Goal: Information Seeking & Learning: Learn about a topic

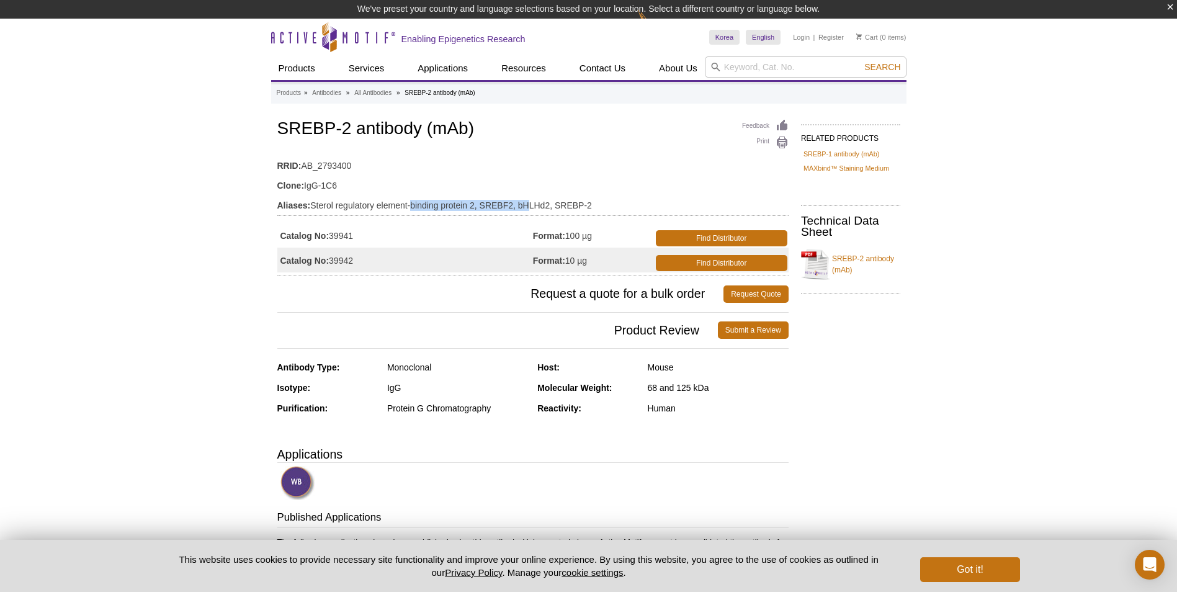
drag, startPoint x: 414, startPoint y: 204, endPoint x: 543, endPoint y: 197, distance: 129.3
click at [543, 197] on td "Aliases: Sterol regulatory element-binding protein 2, SREBF2, bHLHd2, SREBP-2" at bounding box center [532, 202] width 511 height 20
click at [415, 203] on td "Aliases: Sterol regulatory element-binding protein 2, SREBF2, bHLHd2, SREBP-2" at bounding box center [532, 202] width 511 height 20
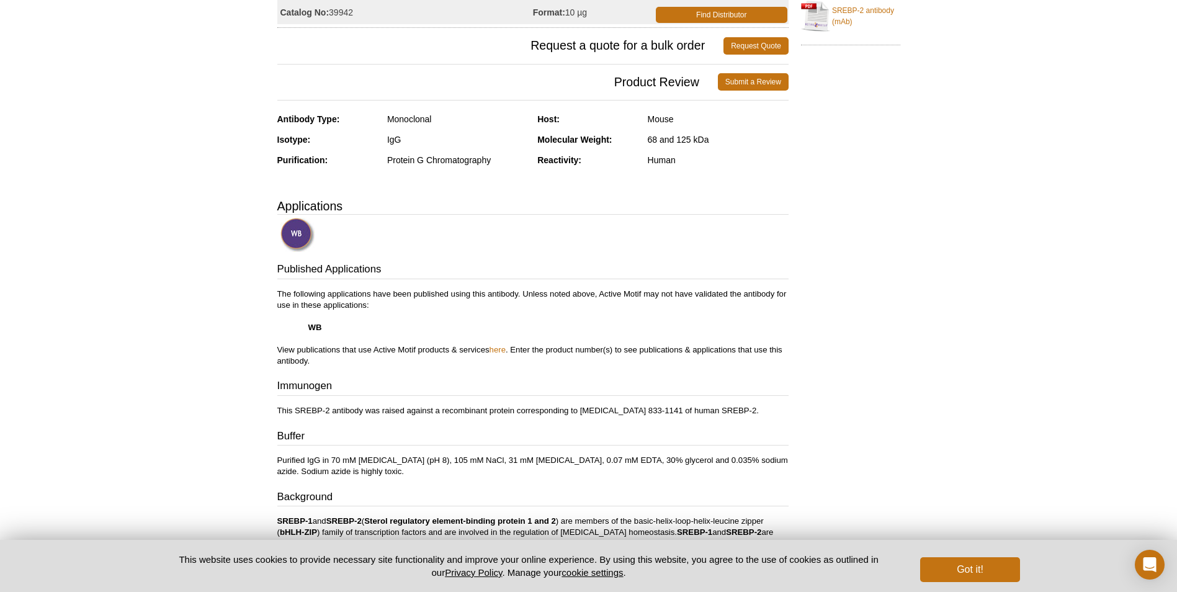
drag, startPoint x: 423, startPoint y: 291, endPoint x: 423, endPoint y: 301, distance: 9.9
click at [423, 300] on p "The following applications have been published using this antibody. Unless note…" at bounding box center [532, 328] width 511 height 78
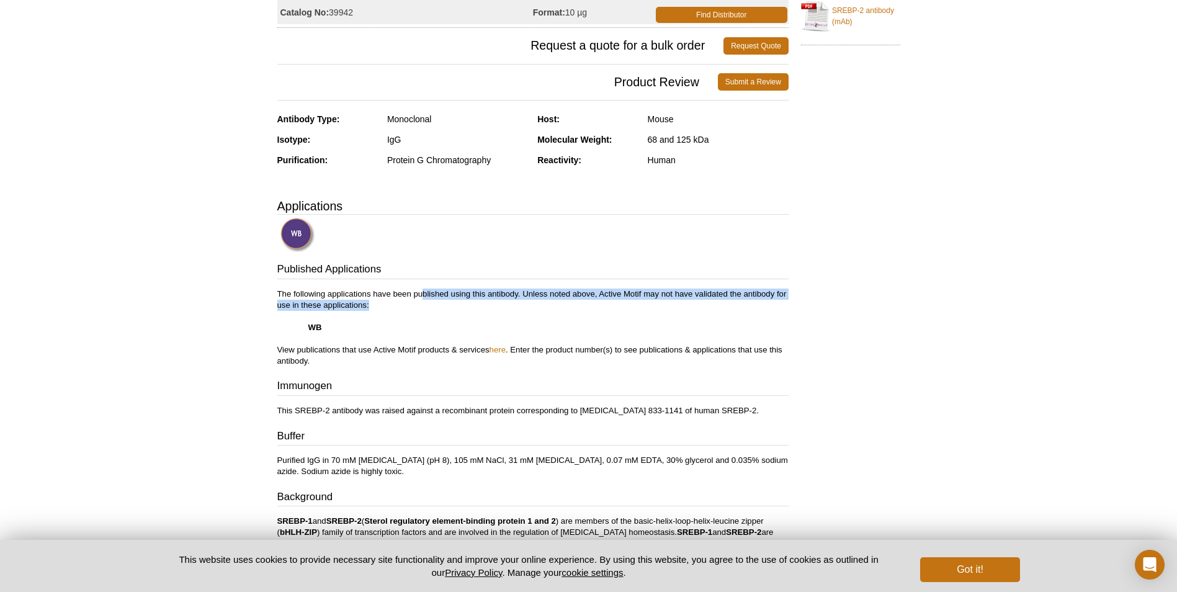
click at [423, 301] on p "The following applications have been published using this antibody. Unless note…" at bounding box center [532, 328] width 511 height 78
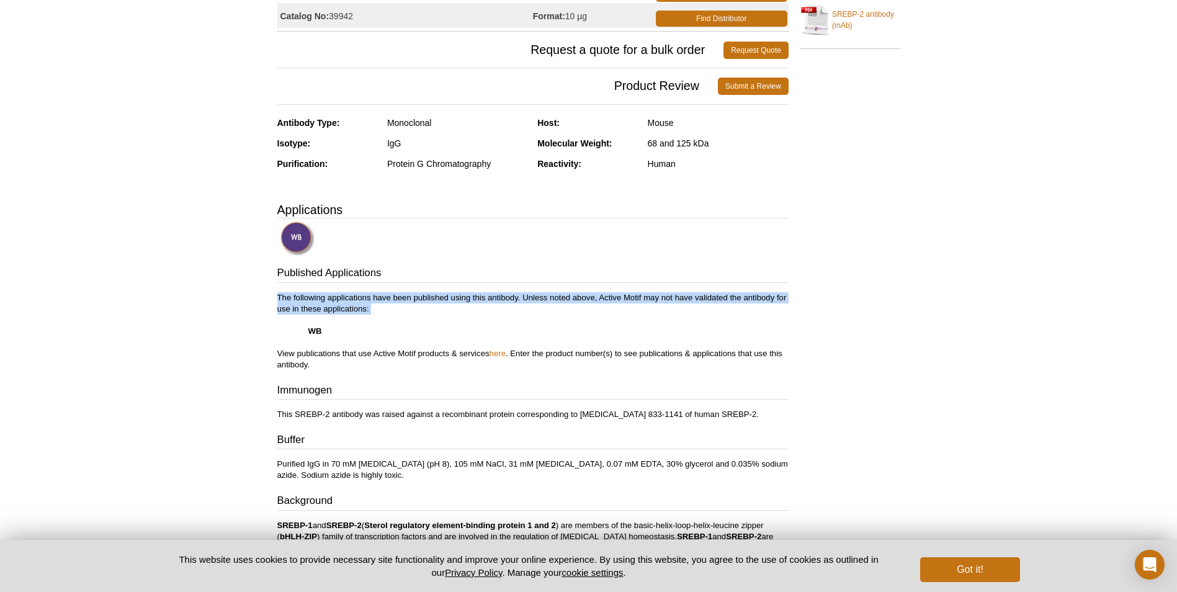
click at [423, 301] on p "The following applications have been published using this antibody. Unless note…" at bounding box center [532, 331] width 511 height 78
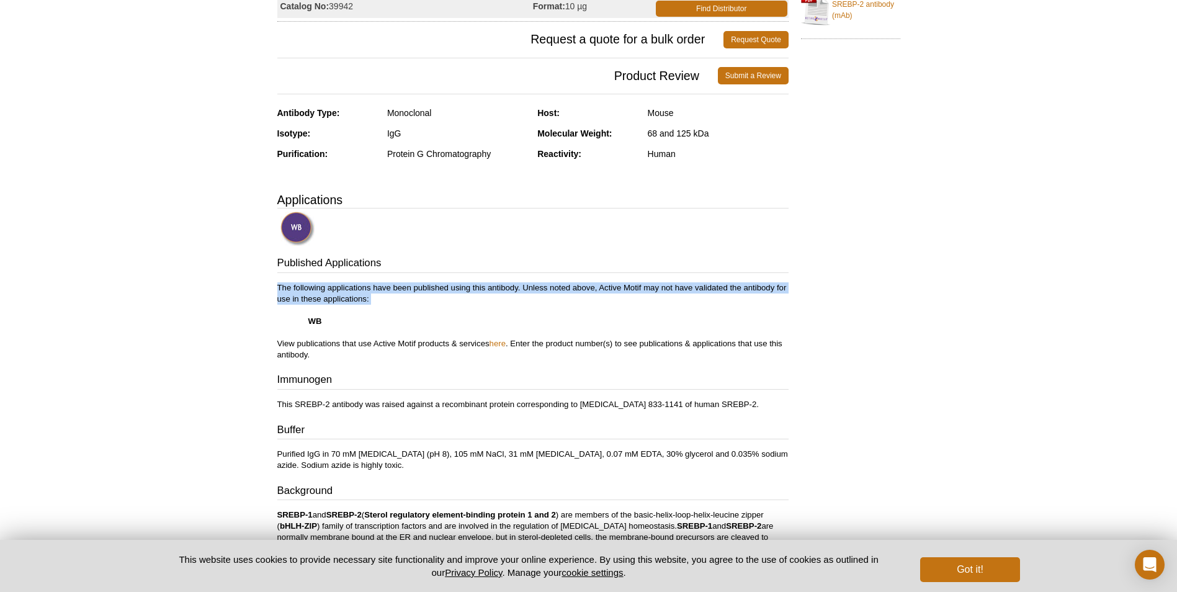
scroll to position [230, 0]
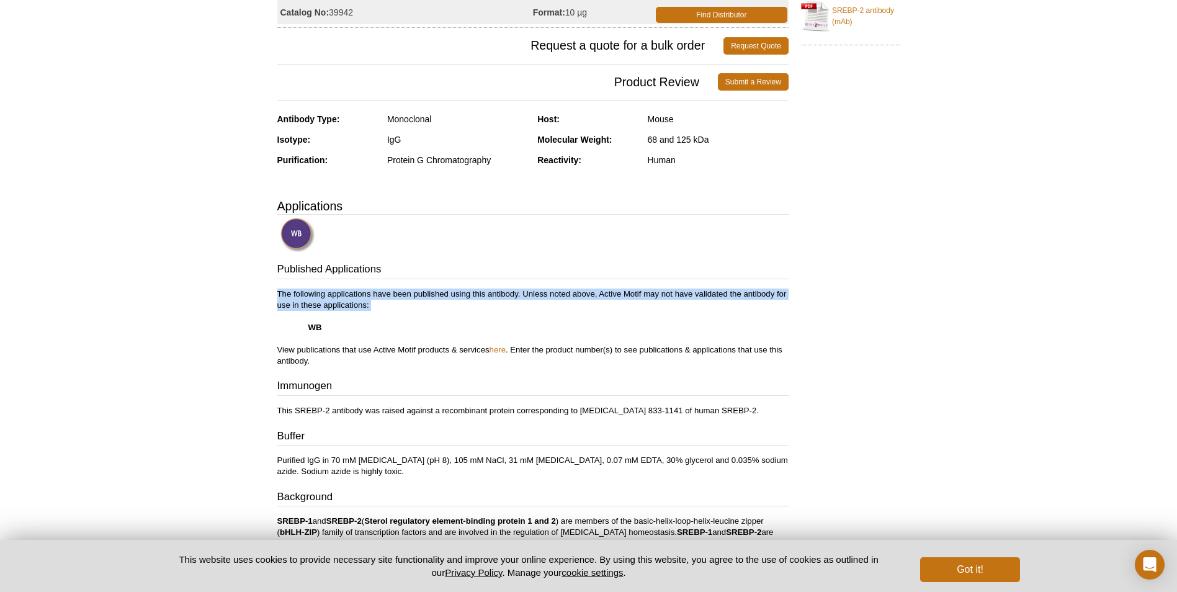
click at [423, 301] on p "The following applications have been published using this antibody. Unless note…" at bounding box center [532, 328] width 511 height 78
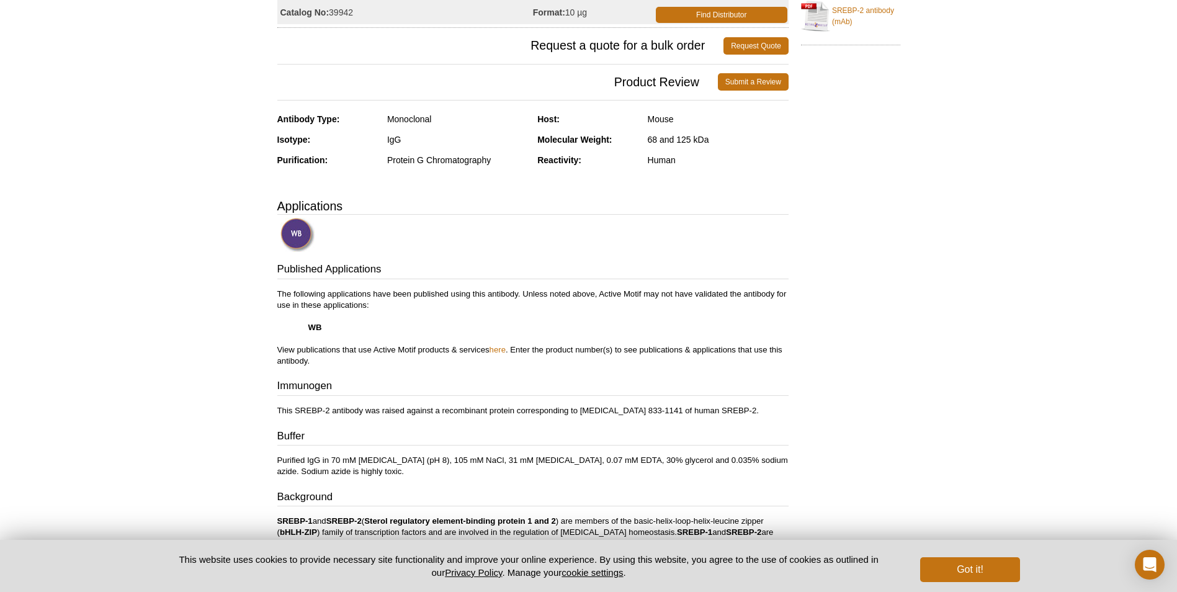
click at [379, 362] on p "The following applications have been published using this antibody. Unless note…" at bounding box center [532, 328] width 511 height 78
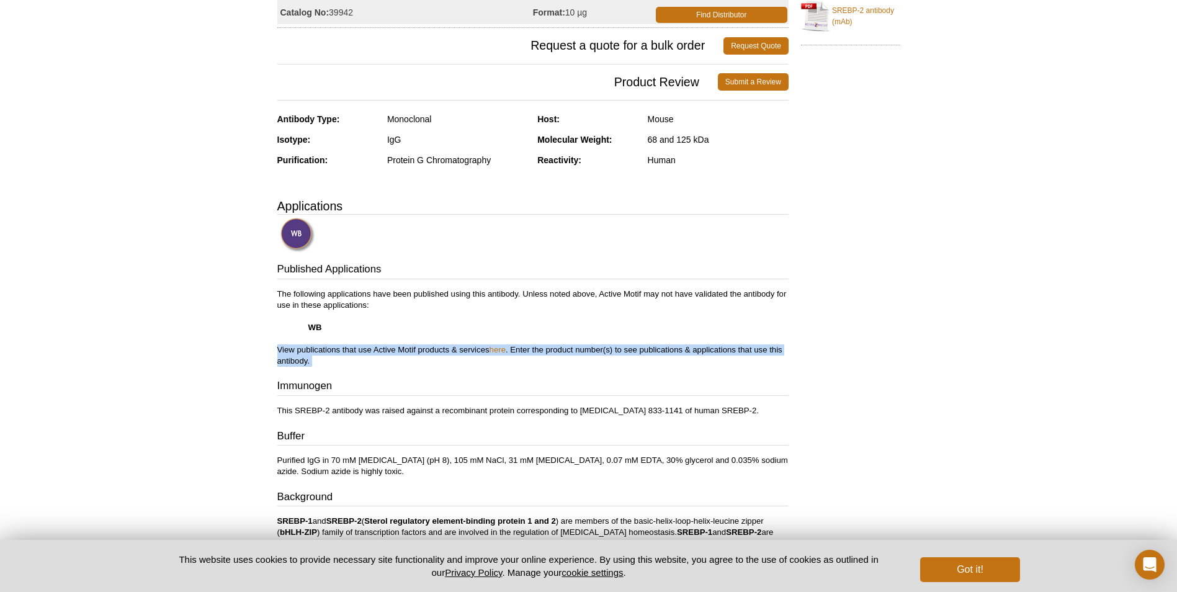
click at [379, 362] on p "The following applications have been published using this antibody. Unless note…" at bounding box center [532, 328] width 511 height 78
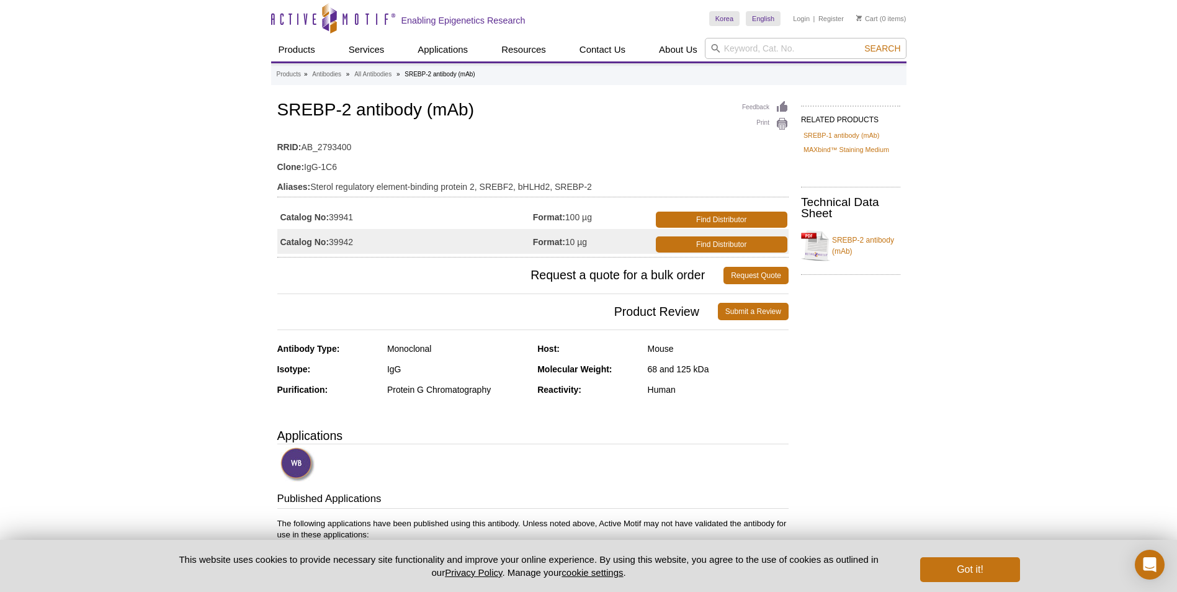
click at [922, 402] on div "Active Motif Logo Enabling Epigenetics Research 0 Search Skip to content Active…" at bounding box center [588, 571] width 1177 height 1143
click at [854, 250] on link "SREBP-2 antibody (mAb)" at bounding box center [850, 245] width 99 height 37
